Goal: Information Seeking & Learning: Understand process/instructions

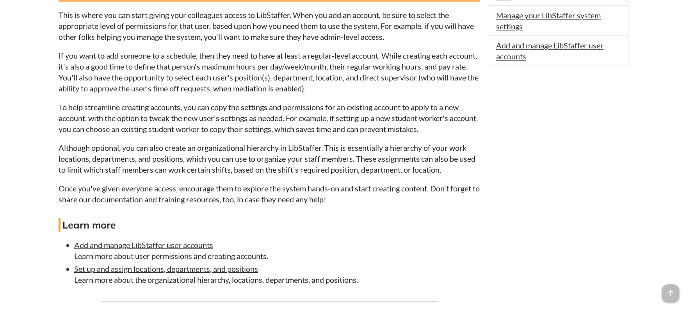
scroll to position [730, 0]
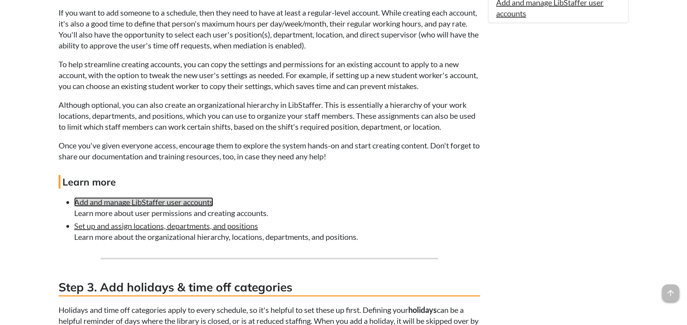
click at [187, 202] on link "Add and manage LibStaffer user accounts" at bounding box center [143, 201] width 139 height 9
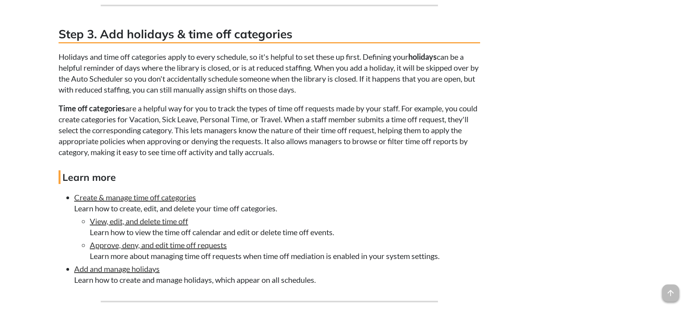
scroll to position [1031, 0]
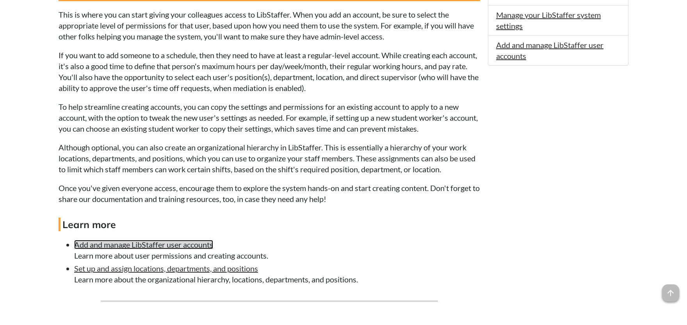
scroll to position [731, 0]
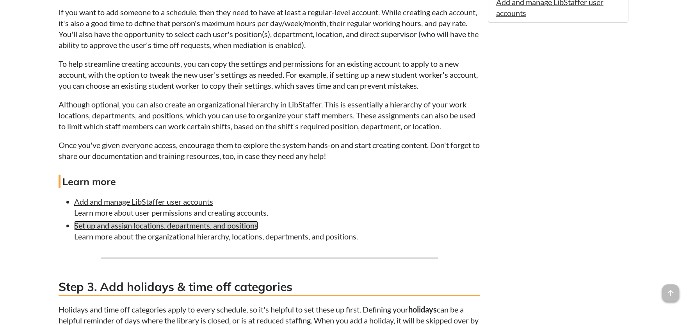
click at [179, 228] on link "Set up and assign locations, departments, and positions" at bounding box center [166, 225] width 184 height 9
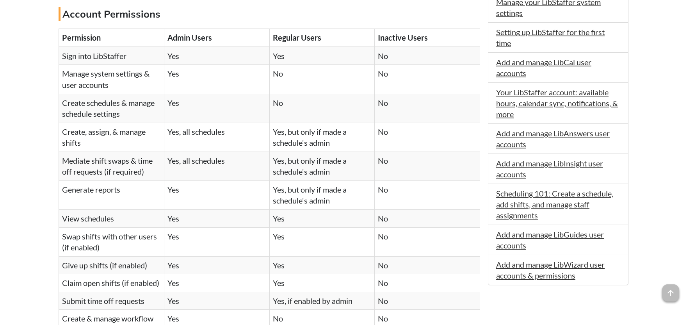
scroll to position [158, 0]
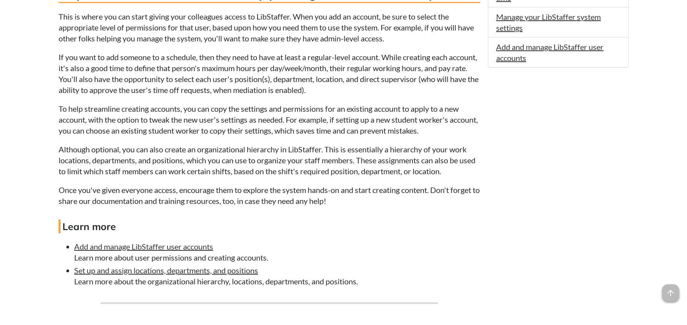
scroll to position [730, 0]
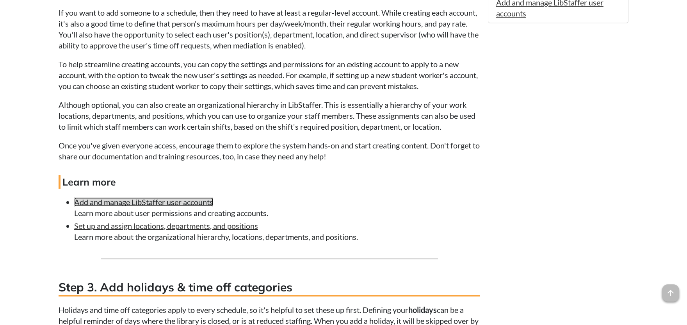
click at [110, 204] on link "Add and manage LibStaffer user accounts" at bounding box center [143, 201] width 139 height 9
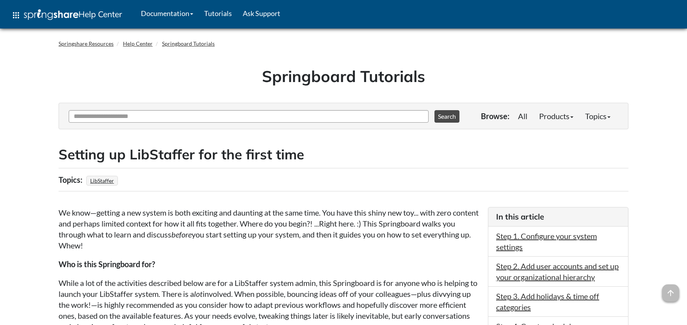
scroll to position [730, 0]
